Goal: Find specific page/section: Find specific page/section

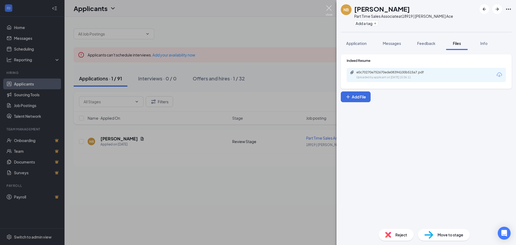
click at [331, 7] on img at bounding box center [329, 10] width 7 height 10
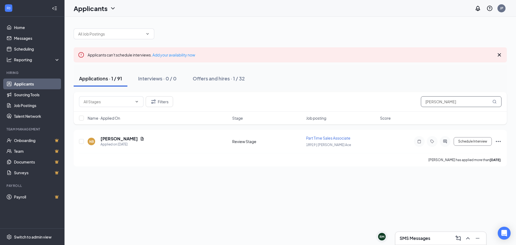
click at [448, 101] on input "[PERSON_NAME]" at bounding box center [461, 101] width 81 height 11
type input "B"
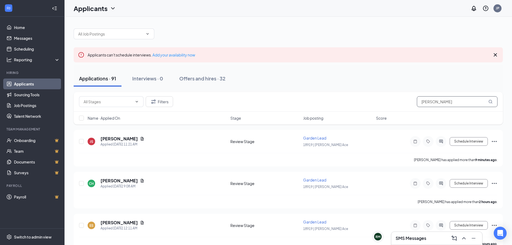
type input "[PERSON_NAME]"
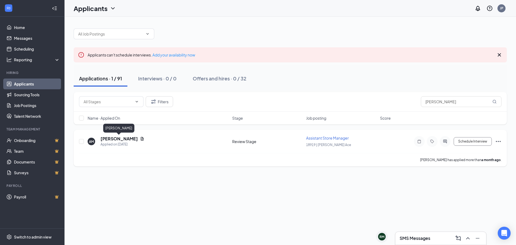
click at [121, 139] on h5 "[PERSON_NAME]" at bounding box center [119, 139] width 37 height 6
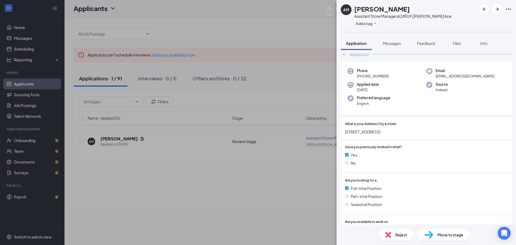
scroll to position [54, 0]
